Goal: Task Accomplishment & Management: Use online tool/utility

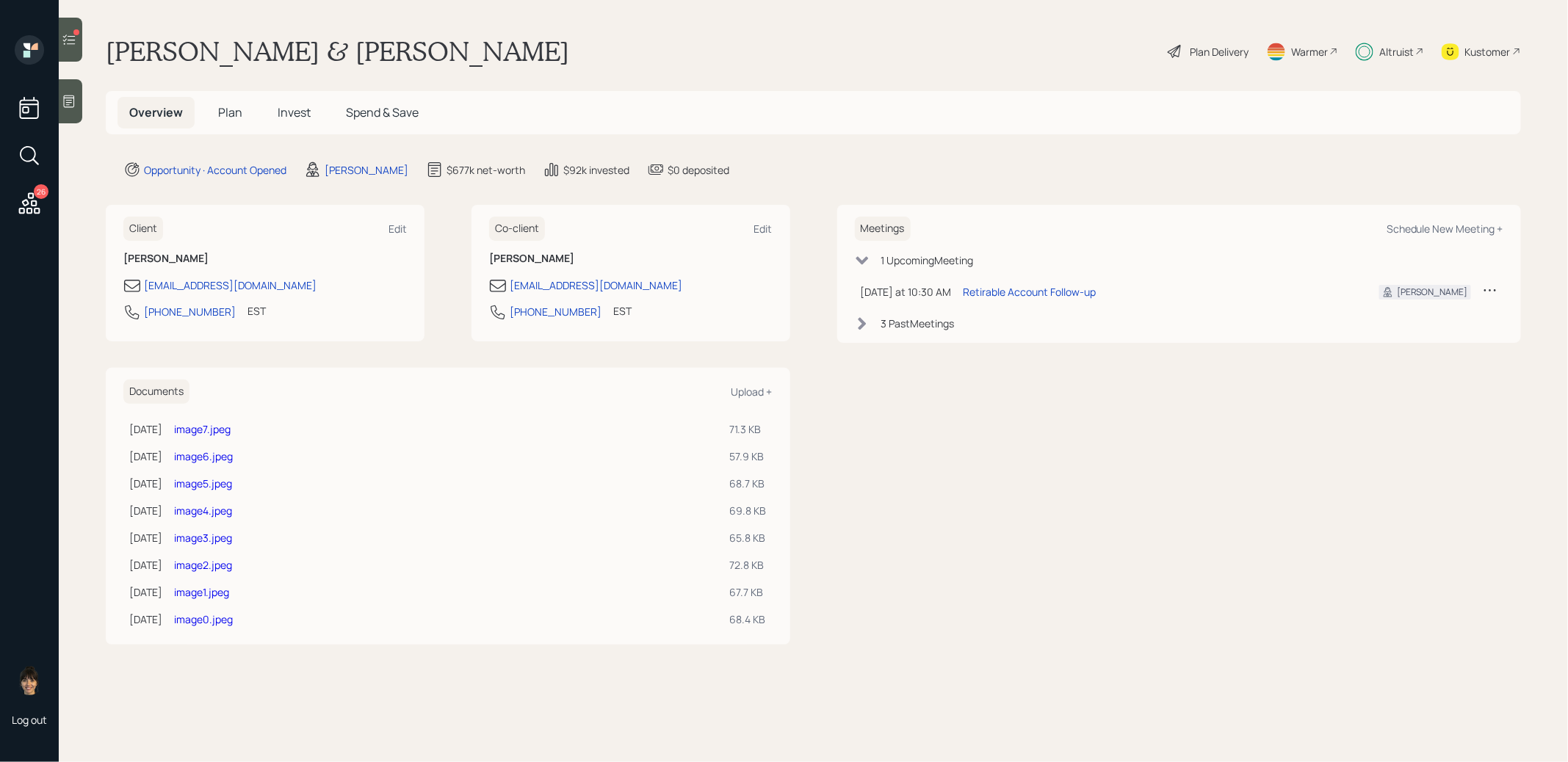
click at [70, 41] on icon at bounding box center [68, 39] width 15 height 15
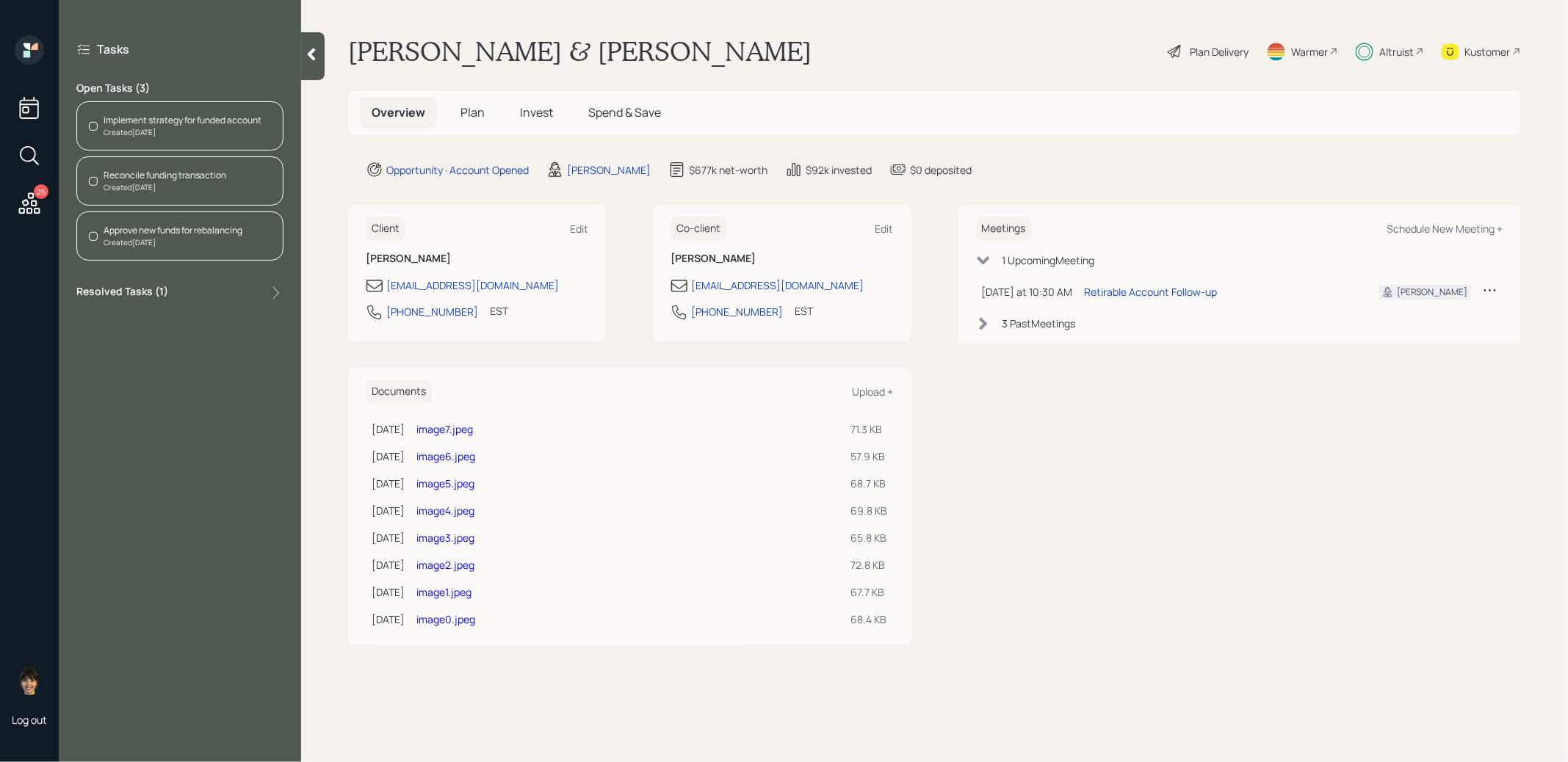
click at [172, 180] on div "Reconcile funding transaction" at bounding box center [165, 175] width 123 height 13
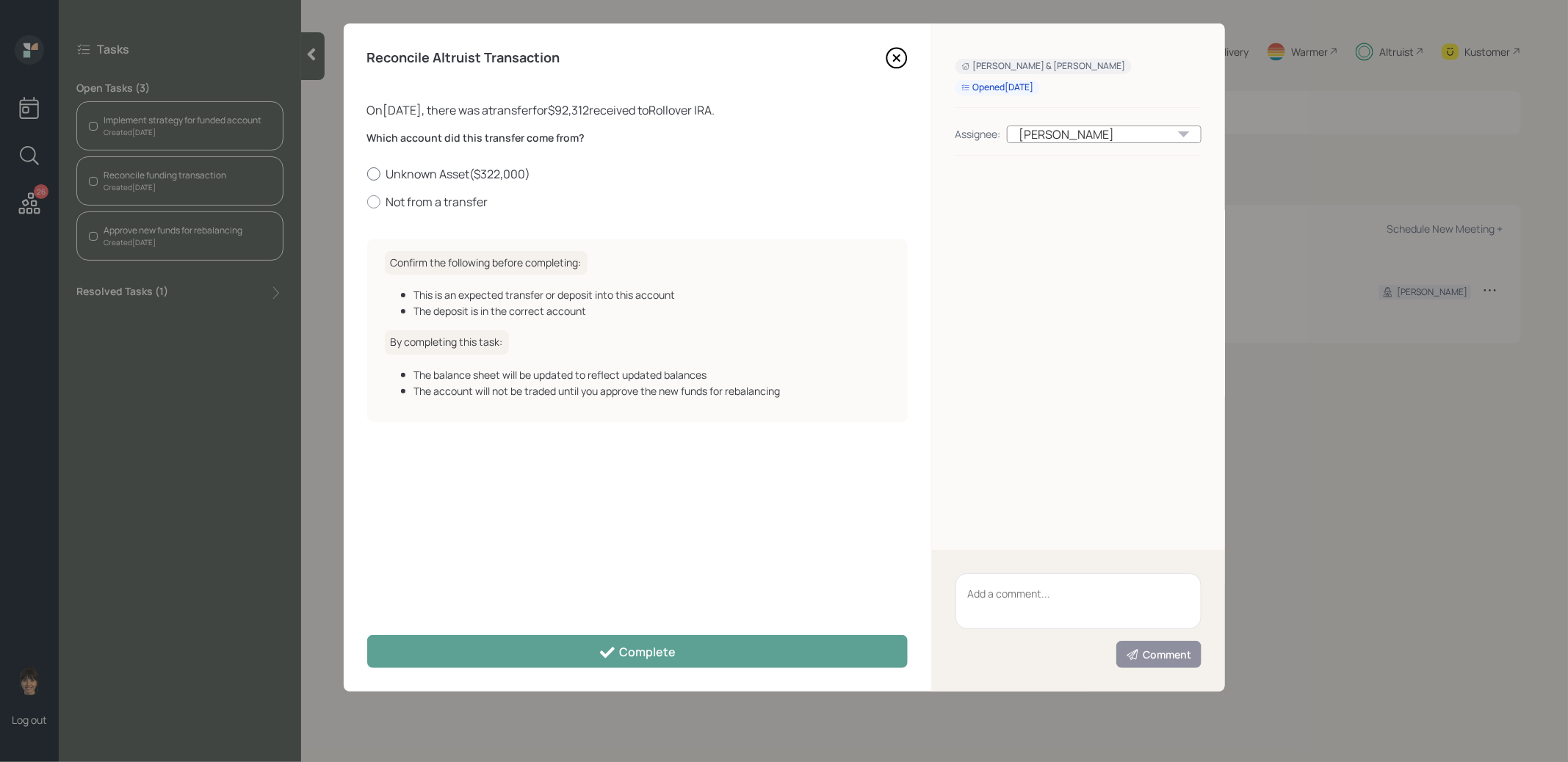
click at [373, 171] on div at bounding box center [373, 174] width 13 height 13
click at [367, 173] on input "Unknown Asset ( $322,000 )" at bounding box center [367, 173] width 1 height 1
radio input "true"
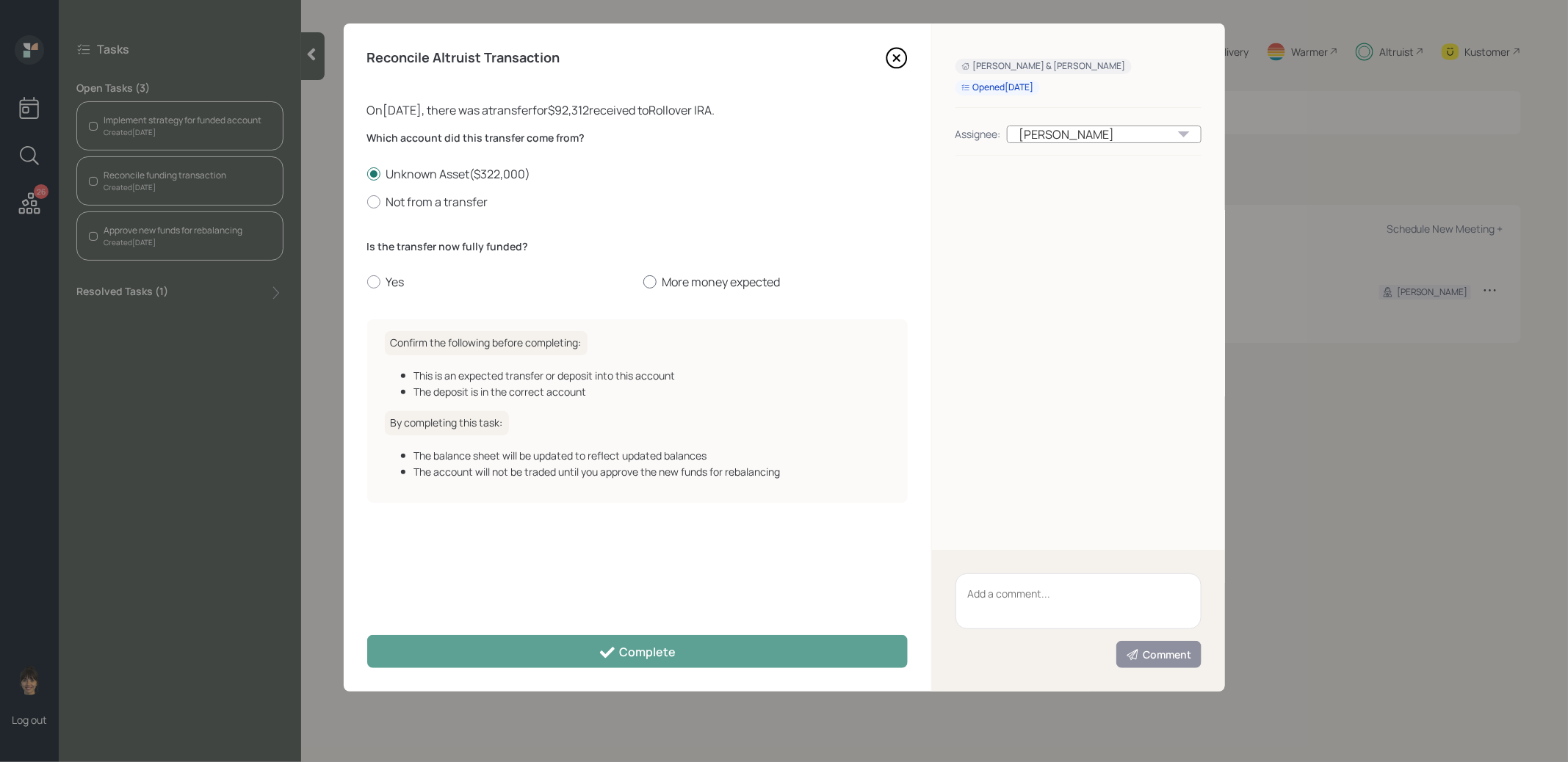
click at [648, 280] on div at bounding box center [650, 281] width 13 height 13
click at [644, 282] on input "More money expected" at bounding box center [643, 282] width 1 height 1
radio input "true"
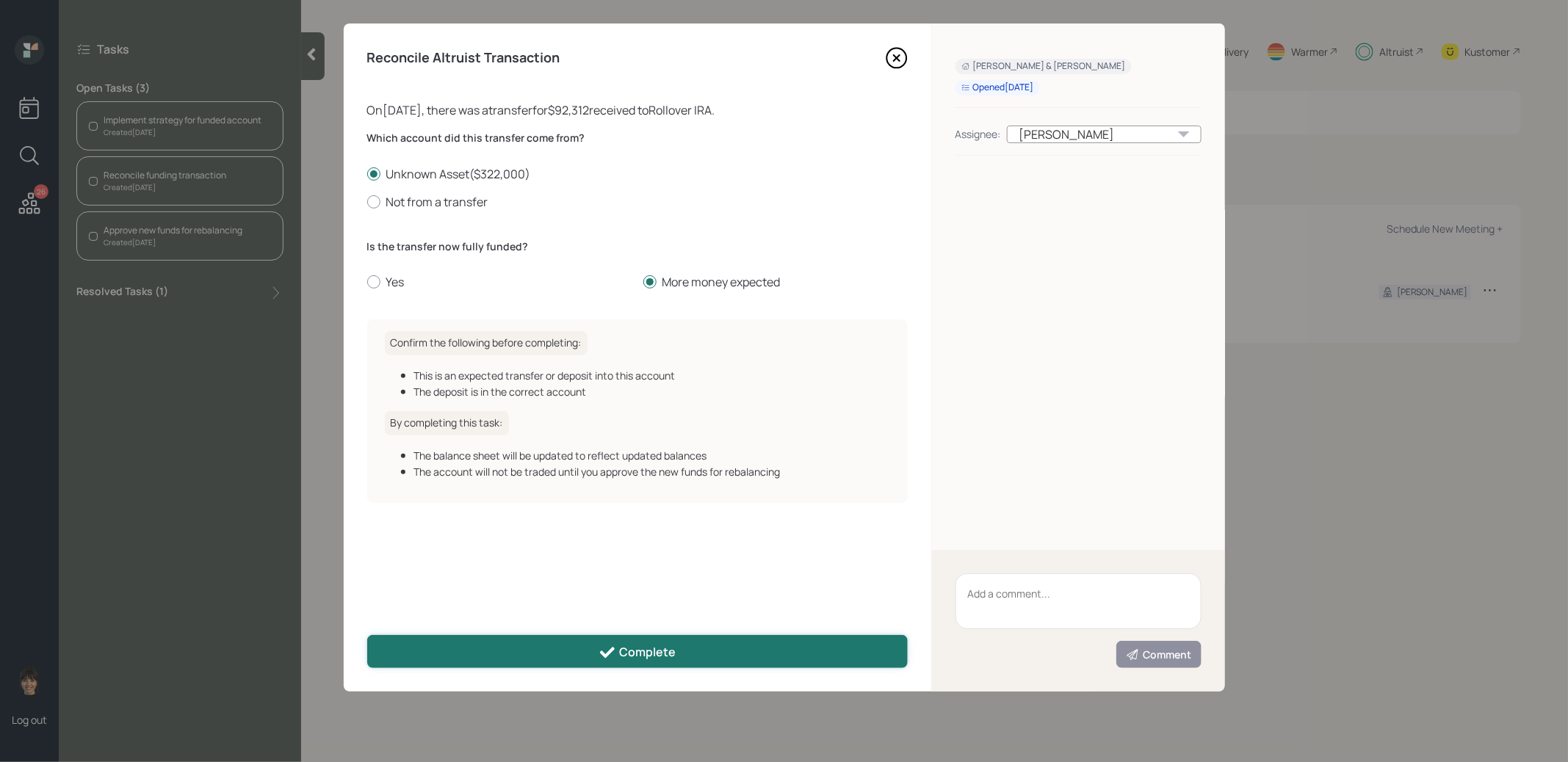
click at [596, 653] on button "Complete" at bounding box center [637, 651] width 541 height 33
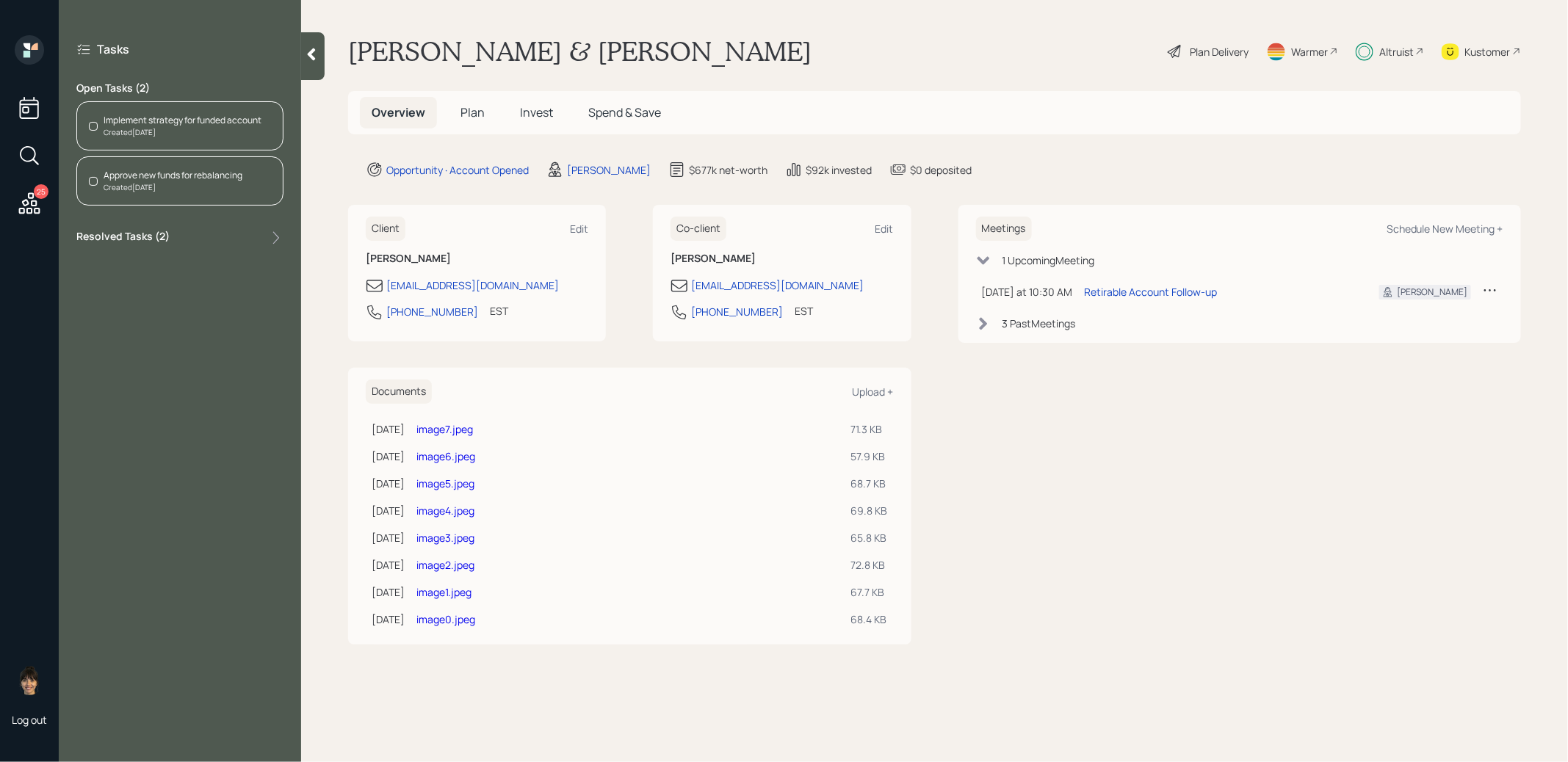
click at [190, 175] on div "Approve new funds for rebalancing" at bounding box center [173, 175] width 138 height 13
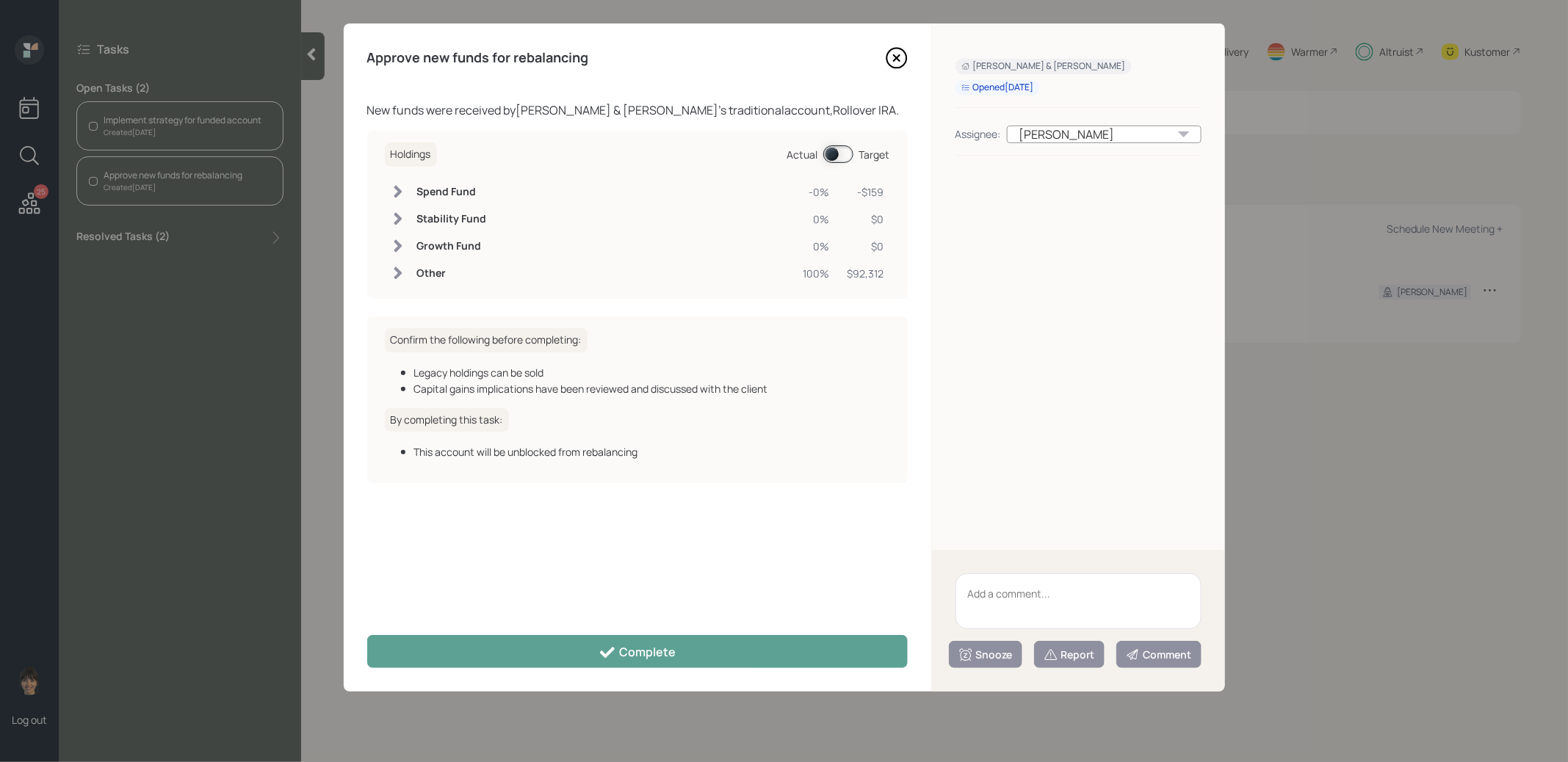
click at [828, 160] on span at bounding box center [839, 154] width 30 height 17
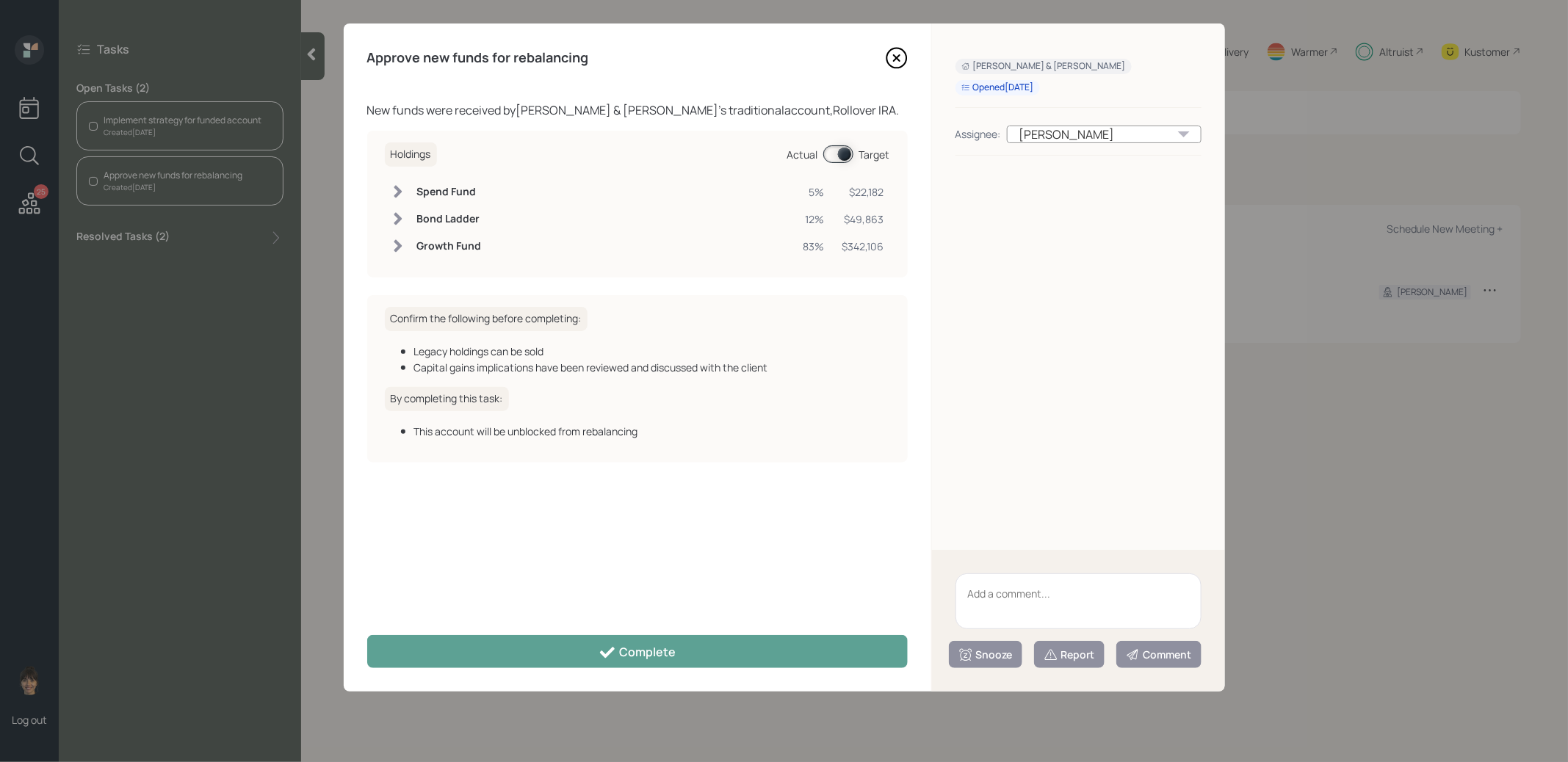
click at [899, 54] on icon at bounding box center [896, 57] width 22 height 22
